Goal: Check status: Check status

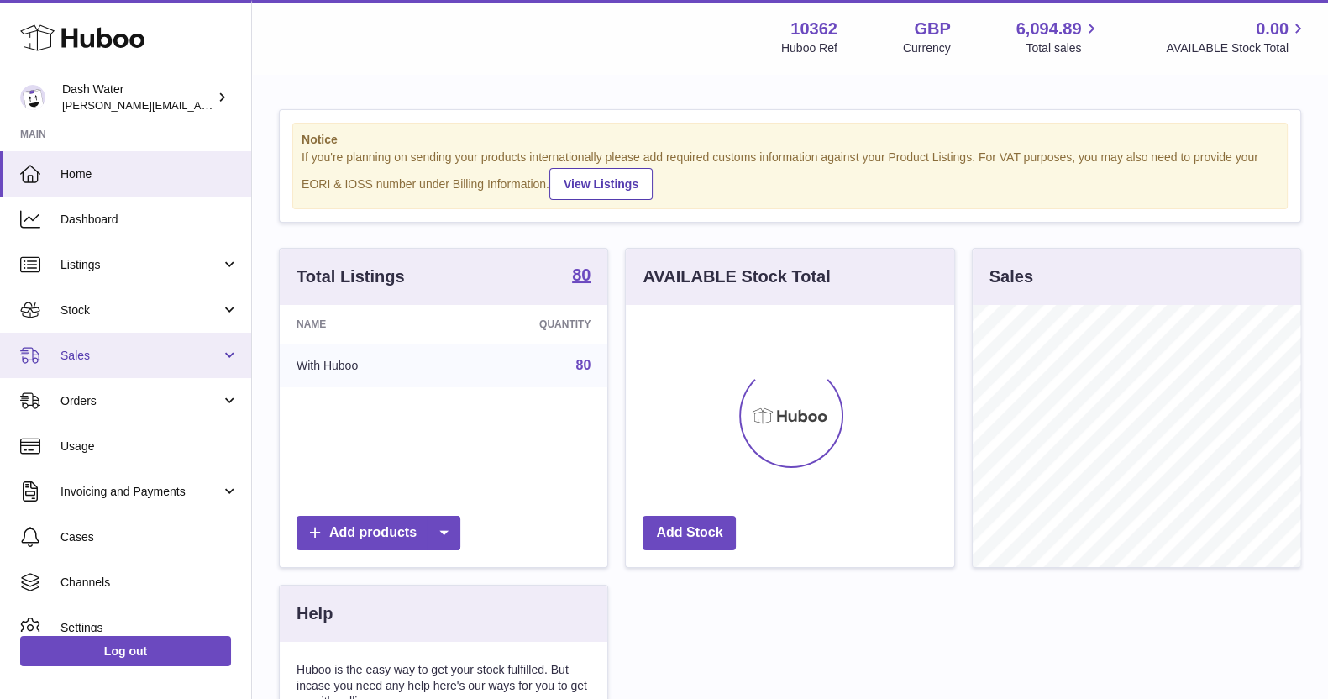
scroll to position [262, 327]
click at [141, 364] on link "Sales" at bounding box center [125, 355] width 251 height 45
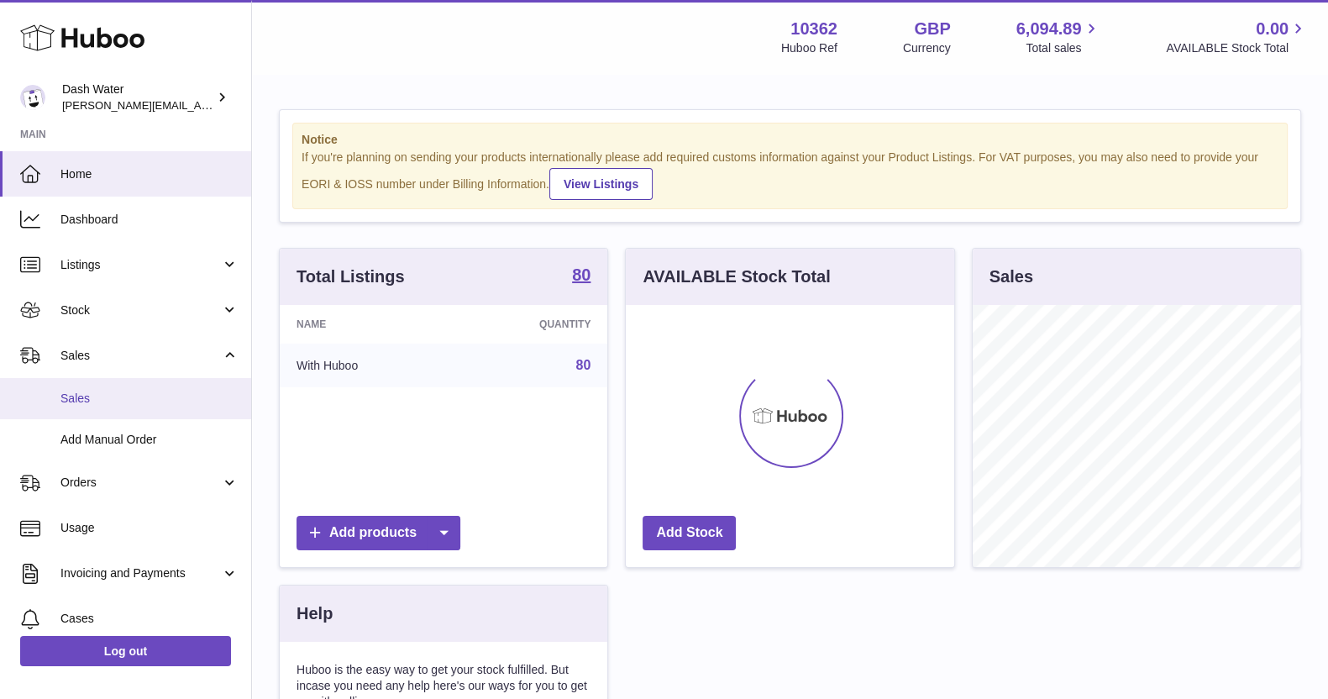
click at [93, 393] on span "Sales" at bounding box center [149, 398] width 178 height 16
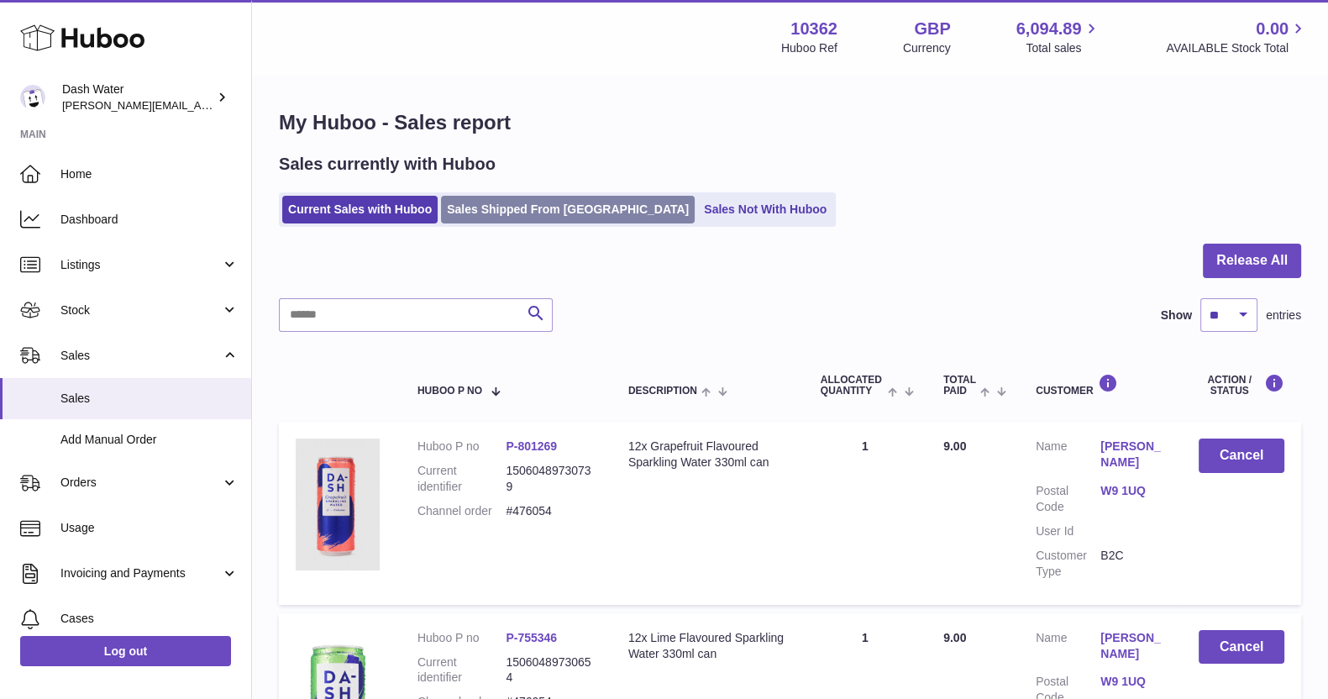
click at [549, 207] on link "Sales Shipped From [GEOGRAPHIC_DATA]" at bounding box center [568, 210] width 254 height 28
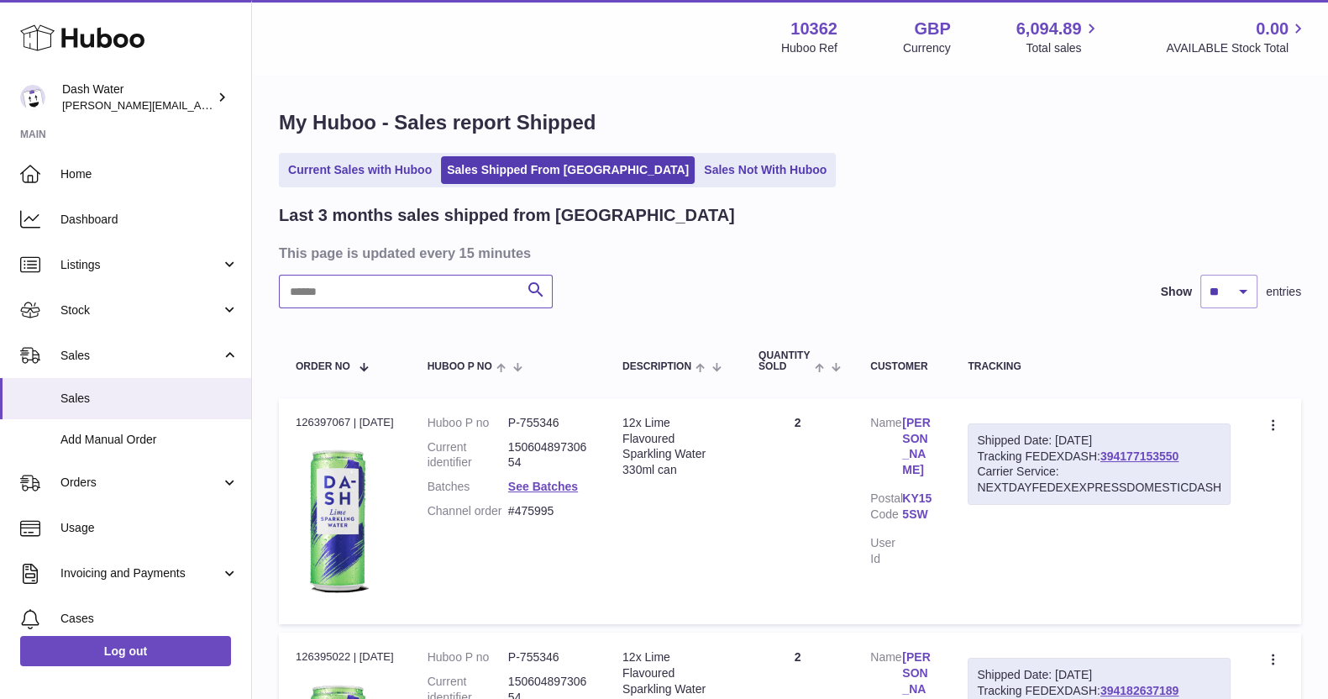
click at [338, 296] on input "text" at bounding box center [416, 292] width 274 height 34
click at [1136, 449] on link "394177153550" at bounding box center [1139, 455] width 78 height 13
